Goal: Information Seeking & Learning: Learn about a topic

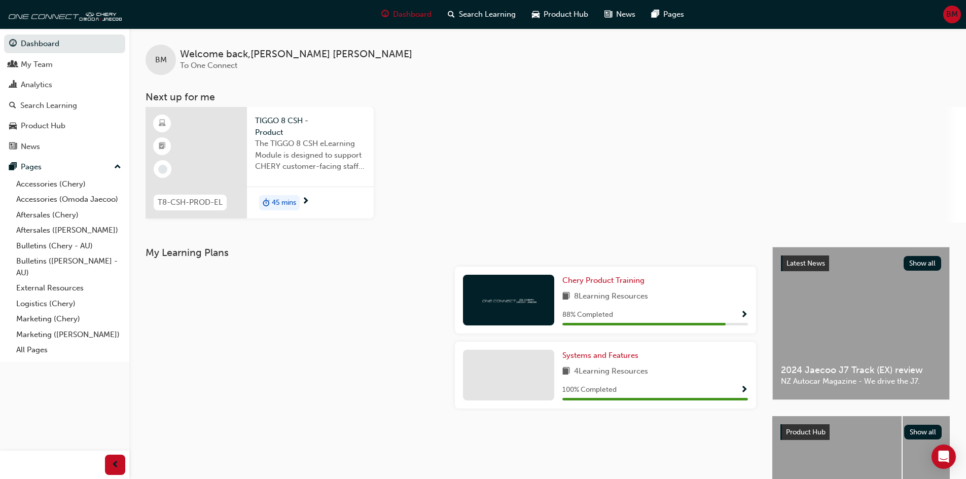
click at [541, 170] on div "T8-CSH-PROD-EL TIGGO 8 CSH - Product The TIGGO 8 CSH eLearning Module is design…" at bounding box center [556, 165] width 820 height 116
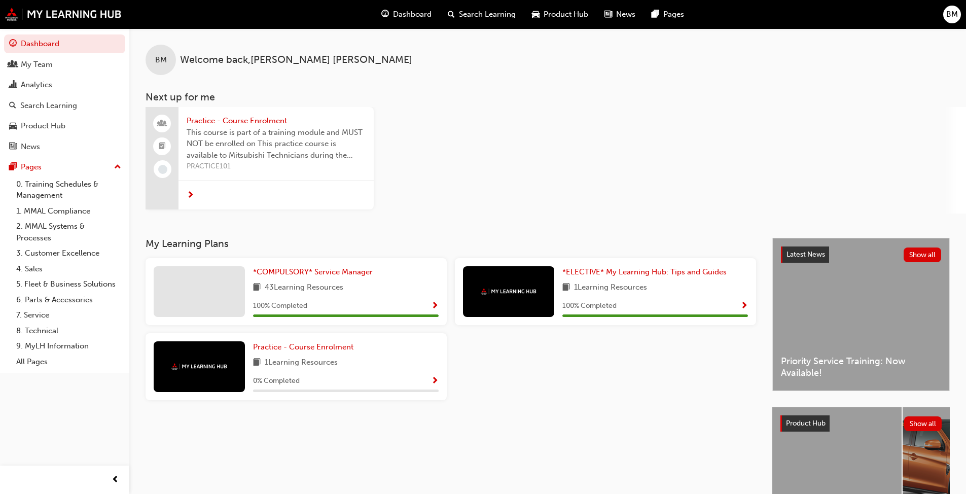
click at [314, 281] on div "*COMPULSORY* Service Manager 43 Learning Resources 100 % Completed" at bounding box center [346, 291] width 186 height 51
click at [317, 266] on link "*COMPULSORY* Service Manager" at bounding box center [315, 272] width 124 height 12
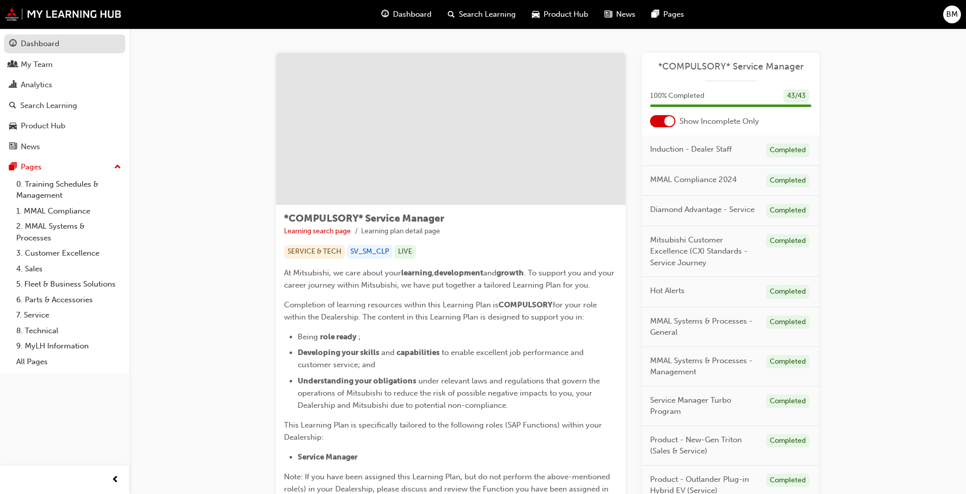
click at [48, 42] on div "Dashboard" at bounding box center [40, 44] width 39 height 12
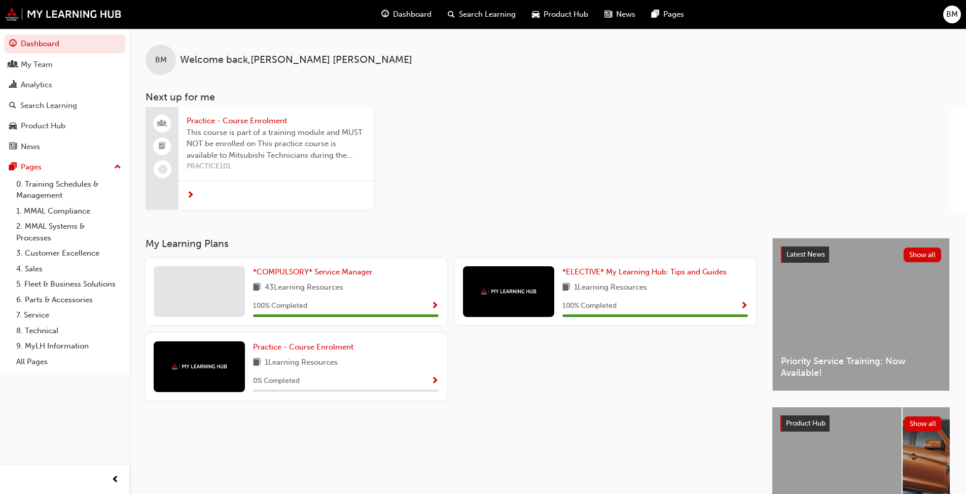
click at [188, 194] on span "next-icon" at bounding box center [191, 195] width 8 height 9
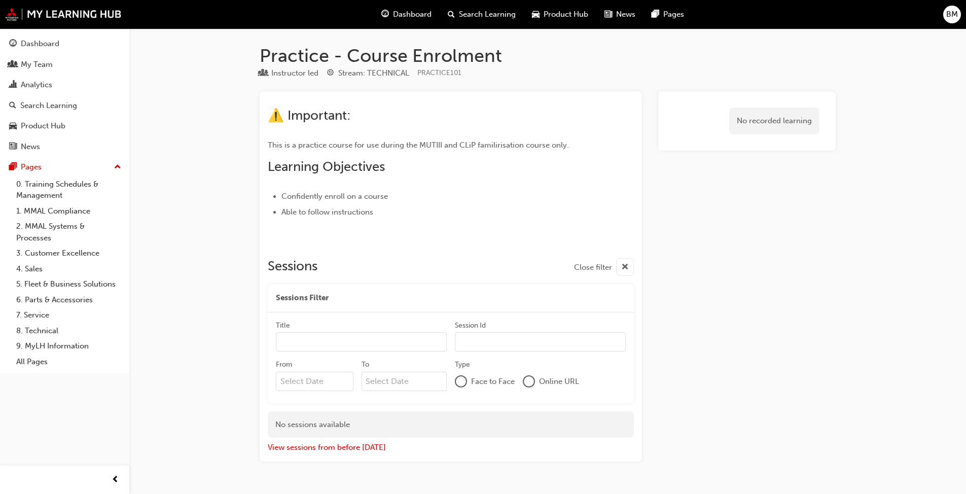
click at [621, 264] on span "cross-icon" at bounding box center [625, 267] width 8 height 13
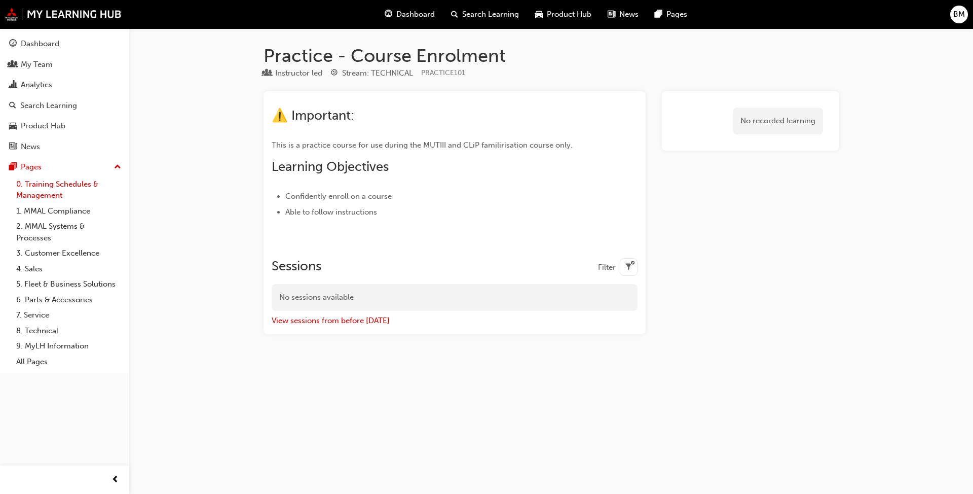
drag, startPoint x: 124, startPoint y: 267, endPoint x: 120, endPoint y: 189, distance: 77.7
click at [124, 266] on link "4. Sales" at bounding box center [68, 269] width 113 height 16
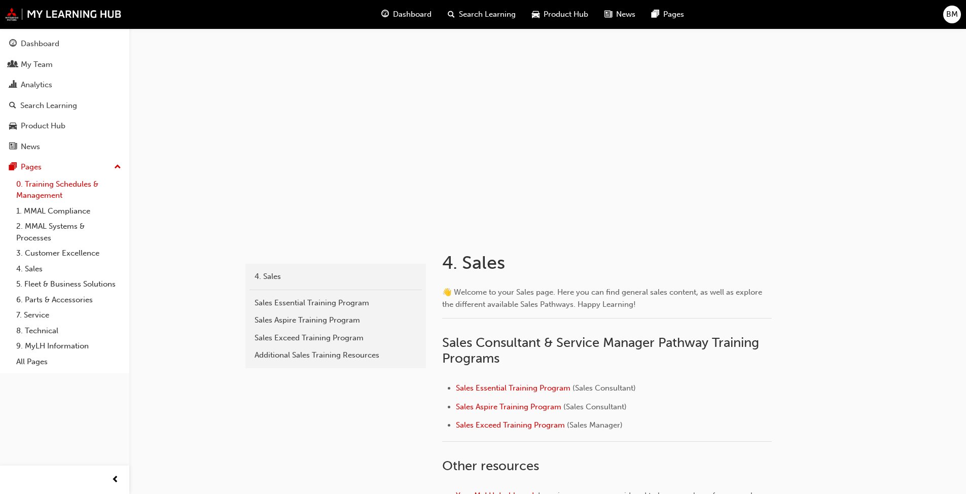
click at [61, 186] on link "0. Training Schedules & Management" at bounding box center [68, 189] width 113 height 27
